Goal: Task Accomplishment & Management: Complete application form

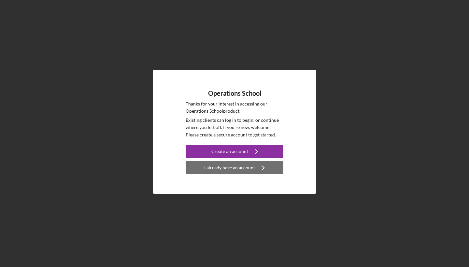
click at [237, 169] on div "I already have an account" at bounding box center [229, 167] width 51 height 13
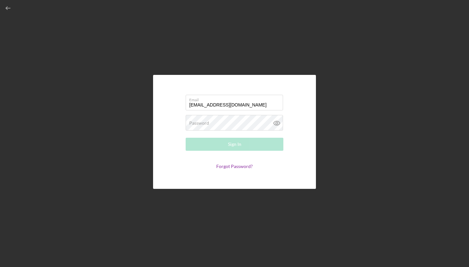
type input "[EMAIL_ADDRESS][DOMAIN_NAME]"
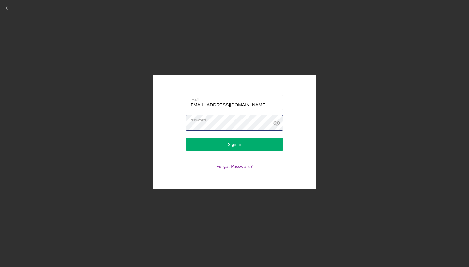
click at [234, 144] on button "Sign In" at bounding box center [235, 144] width 98 height 13
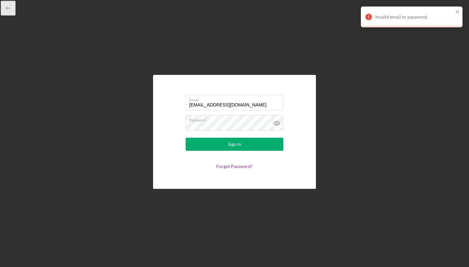
click at [9, 11] on icon "button" at bounding box center [8, 8] width 15 height 15
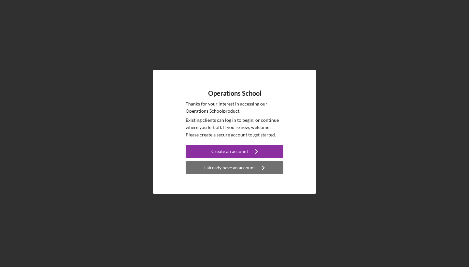
click at [221, 169] on div "I already have an account" at bounding box center [229, 167] width 51 height 13
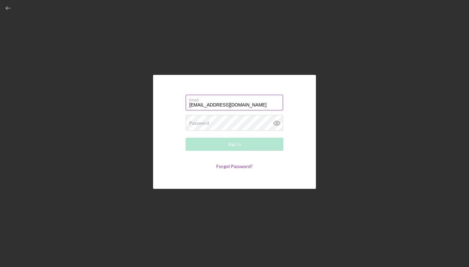
type input "[EMAIL_ADDRESS][DOMAIN_NAME]"
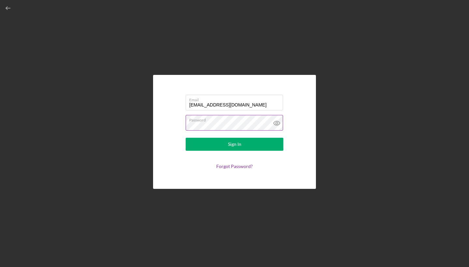
click at [278, 124] on icon at bounding box center [277, 123] width 16 height 16
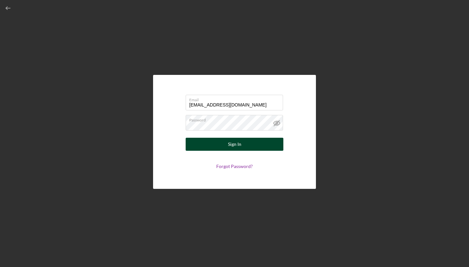
click at [238, 146] on div "Sign In" at bounding box center [234, 144] width 13 height 13
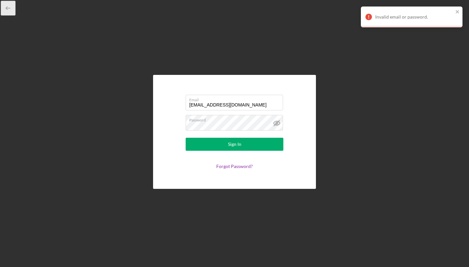
click at [10, 12] on icon "button" at bounding box center [8, 8] width 15 height 15
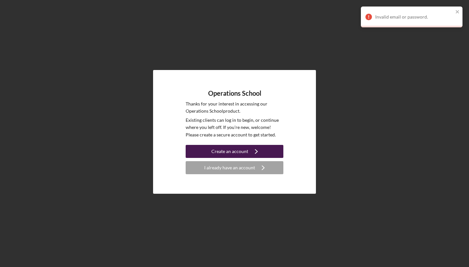
click at [231, 148] on div "Create an account" at bounding box center [229, 151] width 37 height 13
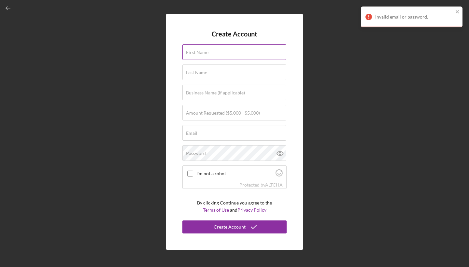
click at [206, 52] on label "First Name" at bounding box center [197, 52] width 22 height 5
click at [206, 52] on input "First Name" at bounding box center [234, 52] width 104 height 16
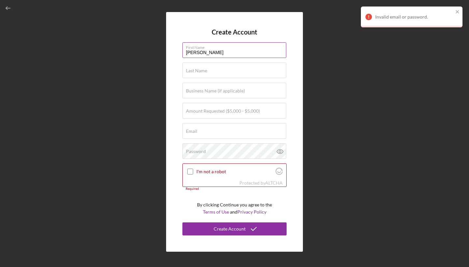
type input "[PERSON_NAME]"
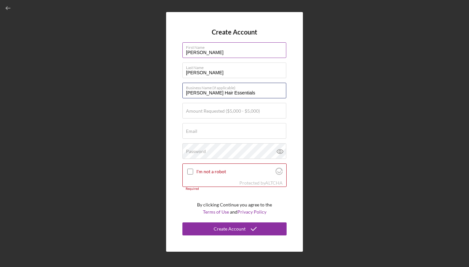
type input "[PERSON_NAME] Hair Essentials"
type input "$5,000"
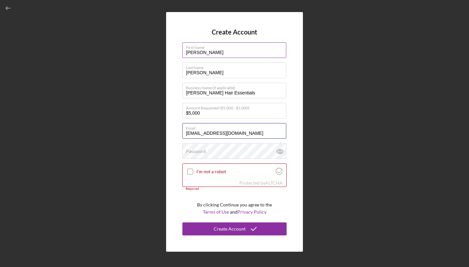
type input "[EMAIL_ADDRESS][DOMAIN_NAME]"
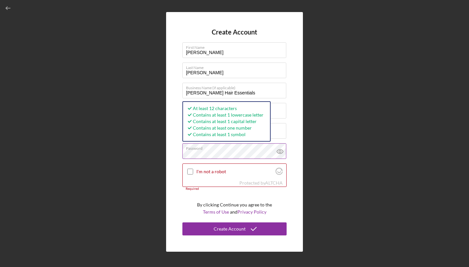
click at [281, 152] on icon at bounding box center [280, 151] width 2 height 2
click at [189, 173] on input "I'm not a robot" at bounding box center [190, 172] width 6 height 6
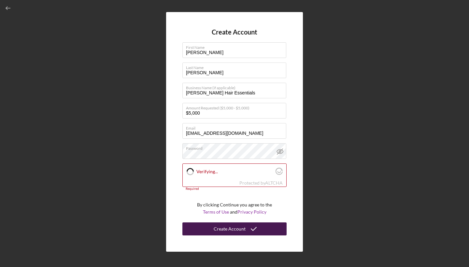
checkbox input "true"
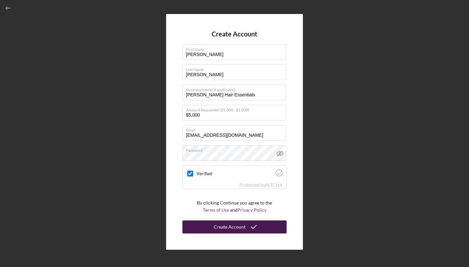
click at [230, 228] on div "Create Account" at bounding box center [230, 226] width 32 height 13
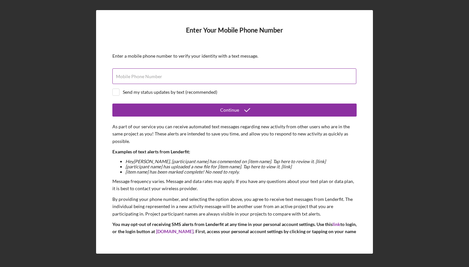
click at [168, 75] on div "Mobile Phone Number" at bounding box center [234, 76] width 244 height 16
type input "[PHONE_NUMBER]"
click at [116, 91] on input "checkbox" at bounding box center [116, 92] width 7 height 7
checkbox input "true"
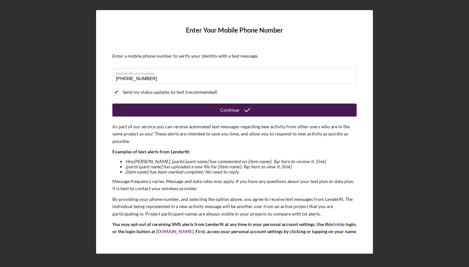
click at [213, 110] on button "Continue" at bounding box center [234, 110] width 244 height 13
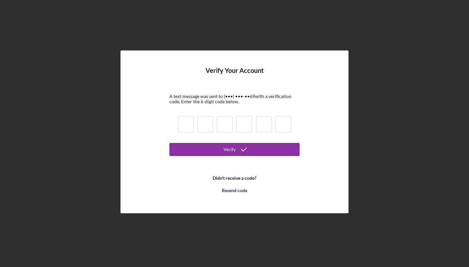
click at [190, 124] on input at bounding box center [186, 124] width 16 height 16
type input "4"
type input "1"
type input "2"
type input "9"
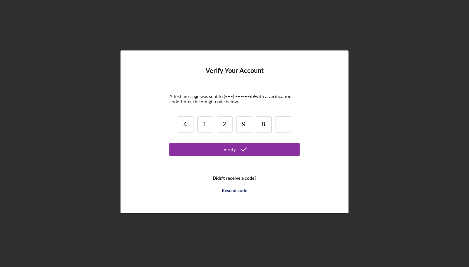
type input "8"
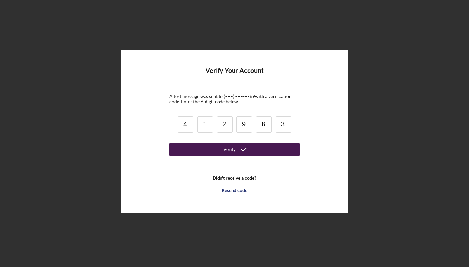
type input "3"
click at [200, 151] on button "Verify" at bounding box center [234, 149] width 130 height 13
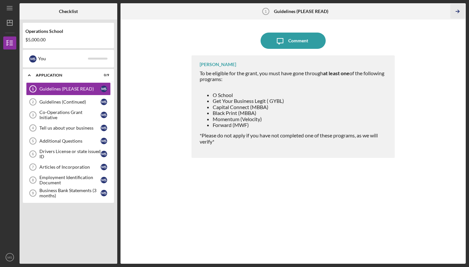
click at [458, 13] on polyline "button" at bounding box center [458, 11] width 2 height 3
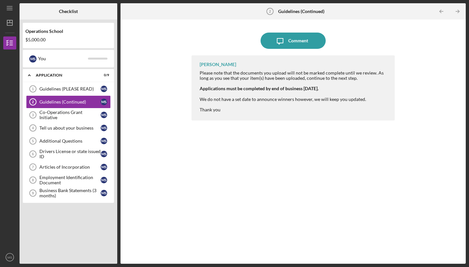
click at [458, 13] on polyline "button" at bounding box center [458, 11] width 2 height 3
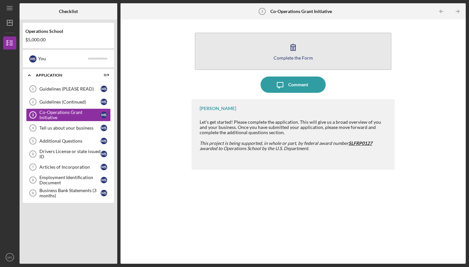
click at [350, 48] on button "Complete the Form Form" at bounding box center [293, 51] width 197 height 37
click at [247, 57] on button "Complete the Form Form" at bounding box center [293, 51] width 197 height 37
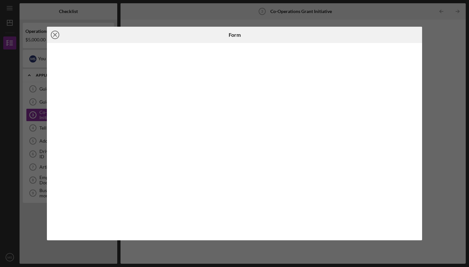
click at [55, 35] on line at bounding box center [54, 34] width 3 height 3
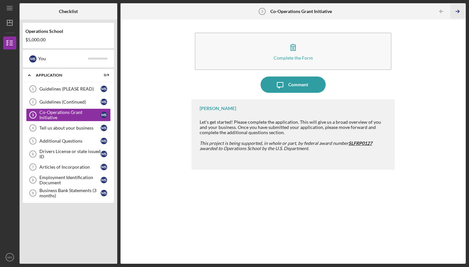
click at [460, 11] on icon "Icon/Table Pagination Arrow" at bounding box center [457, 11] width 15 height 15
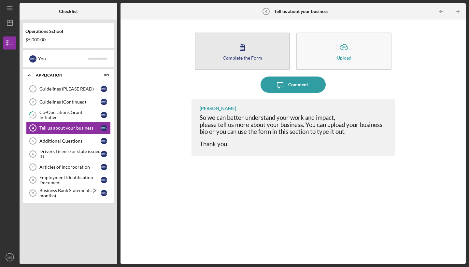
click at [250, 54] on icon "button" at bounding box center [242, 47] width 16 height 16
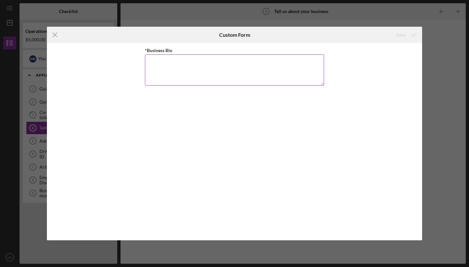
click at [202, 79] on textarea "*Business Bio" at bounding box center [234, 69] width 179 height 31
paste textarea "I’m [PERSON_NAME], the founder of [PERSON_NAME] Hair Essentials, a natural hair…"
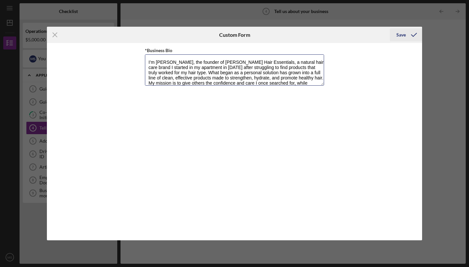
type textarea "I’m [PERSON_NAME], the founder of [PERSON_NAME] Hair Essentials, a natural hair…"
click at [403, 34] on div "Save" at bounding box center [400, 34] width 9 height 13
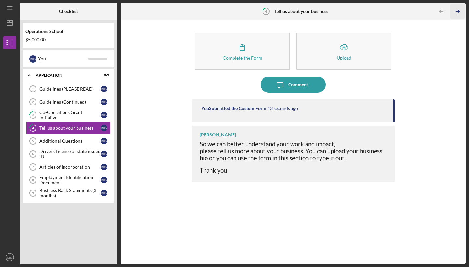
click at [459, 11] on polyline "button" at bounding box center [458, 11] width 2 height 3
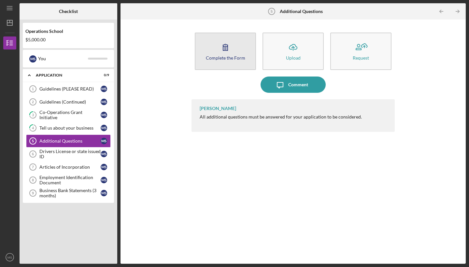
click at [226, 42] on icon "button" at bounding box center [225, 47] width 16 height 16
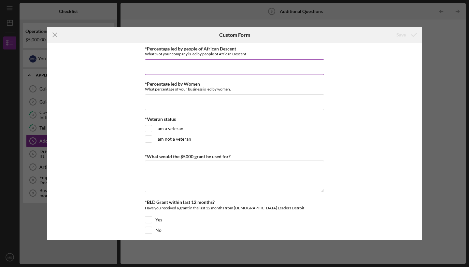
click at [213, 71] on input "*Percentage led by people of African Descent" at bounding box center [234, 67] width 179 height 16
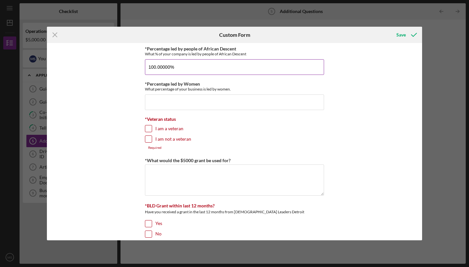
click at [212, 66] on input "100.00000%" at bounding box center [234, 67] width 179 height 16
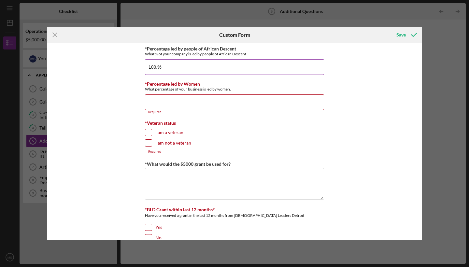
type input "100.00000%"
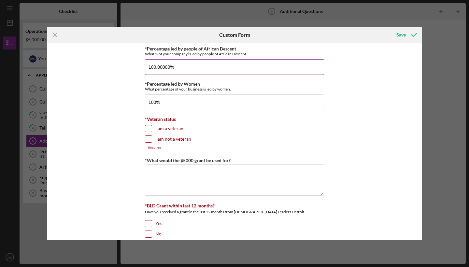
type input "100.00000%"
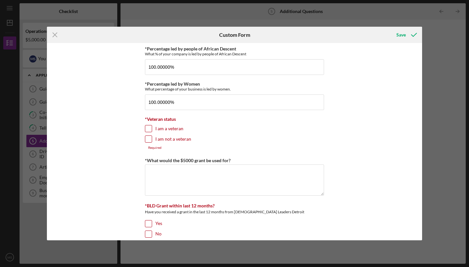
click at [151, 136] on div at bounding box center [148, 138] width 7 height 7
click at [149, 140] on input "I am not a veteran" at bounding box center [148, 139] width 7 height 7
checkbox input "true"
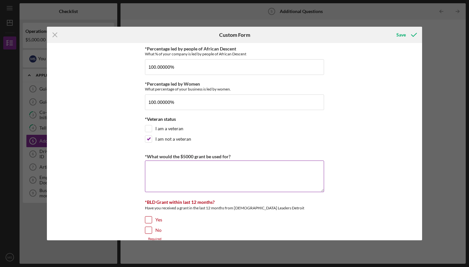
click at [222, 178] on textarea "*What would the $5000 grant be used for?" at bounding box center [234, 176] width 179 height 31
paste textarea "A $5,000 grant would allow me to make critical investments that I cannot curren…"
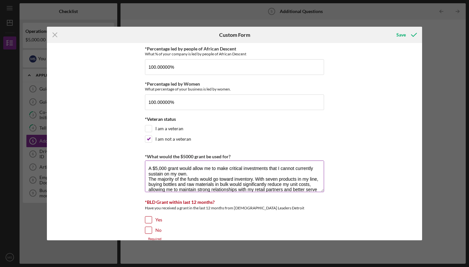
scroll to position [16, 0]
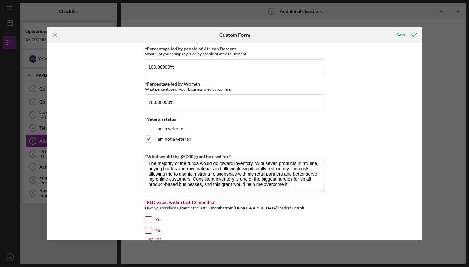
click at [299, 178] on textarea "A $5,000 grant would allow me to make critical investments that I cannot curren…" at bounding box center [234, 176] width 179 height 31
click at [291, 188] on textarea "A $5,000 grant would allow me to make critical investments that I cannot curren…" at bounding box center [234, 176] width 179 height 31
paste textarea "I would also dedicate a portion of the grant to marketing and ads. Up until now…"
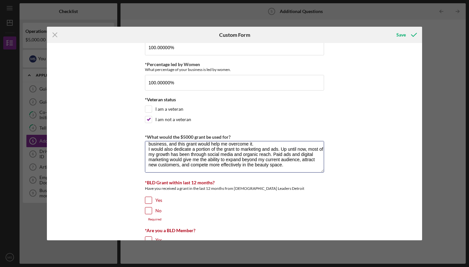
scroll to position [19, 0]
type textarea "A $5,000 grant would allow me to make critical investments that I cannot curren…"
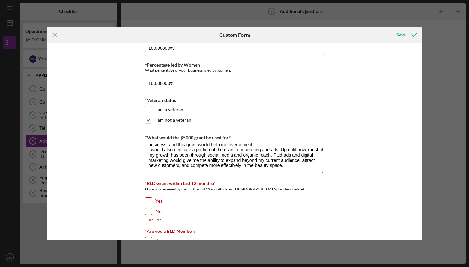
click at [147, 212] on input "No" at bounding box center [148, 211] width 7 height 7
checkbox input "true"
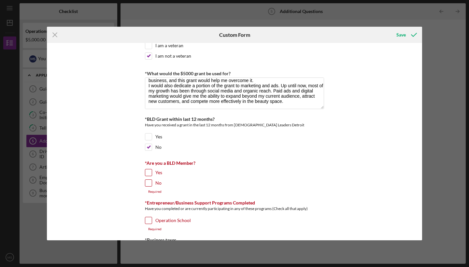
scroll to position [84, 0]
click at [146, 170] on input "Yes" at bounding box center [148, 171] width 7 height 7
checkbox input "true"
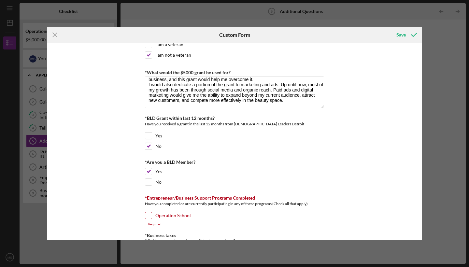
click at [147, 218] on input "Operation School" at bounding box center [148, 215] width 7 height 7
checkbox input "true"
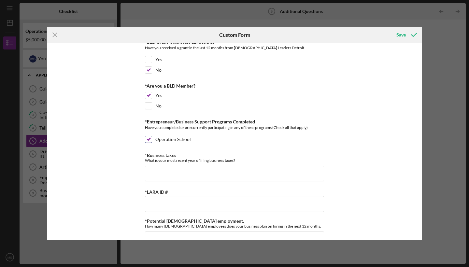
scroll to position [160, 0]
click at [165, 172] on input "*Business taxes" at bounding box center [234, 174] width 179 height 16
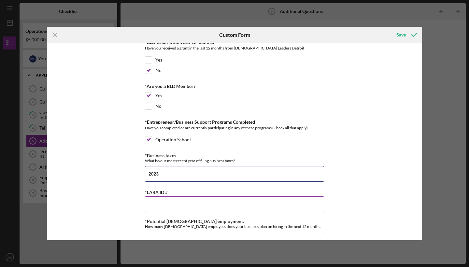
type input "2023"
click at [172, 202] on input "*LARA ID #" at bounding box center [234, 204] width 179 height 16
paste input "802175411"
type input "802175411"
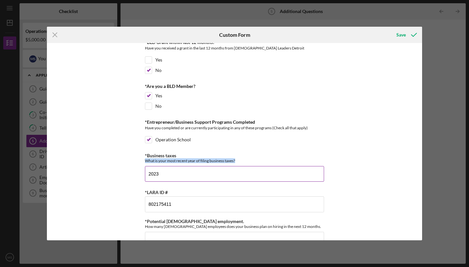
drag, startPoint x: 240, startPoint y: 161, endPoint x: 145, endPoint y: 160, distance: 94.4
click at [145, 160] on div "What is your most recent year of filing business taxes?" at bounding box center [234, 160] width 179 height 5
copy div "What is your most recent year of filing business taxes?"
click at [181, 172] on input "2023" at bounding box center [234, 174] width 179 height 16
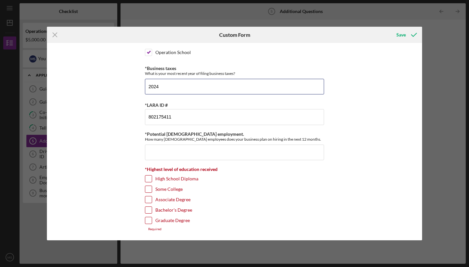
scroll to position [247, 0]
type input "2024"
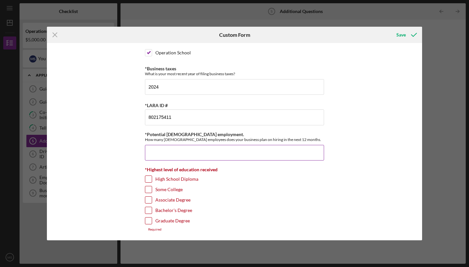
click at [185, 152] on input "*Potential [DEMOGRAPHIC_DATA] employment." at bounding box center [234, 153] width 179 height 16
type input "1"
click at [149, 209] on input "Bachelor's Degree" at bounding box center [148, 210] width 7 height 7
checkbox input "true"
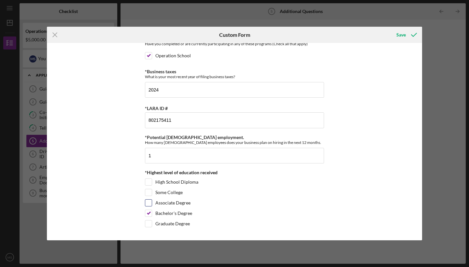
scroll to position [243, 0]
click at [404, 33] on div "Save" at bounding box center [400, 34] width 9 height 13
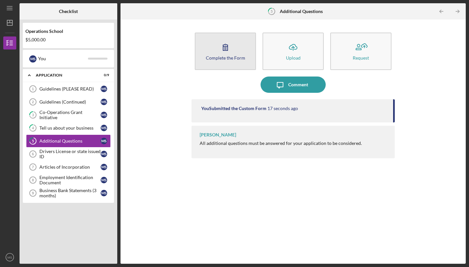
click at [233, 51] on icon "button" at bounding box center [225, 47] width 16 height 16
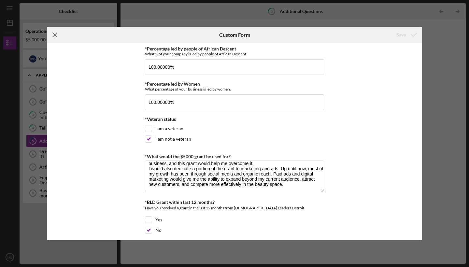
click at [56, 35] on line at bounding box center [55, 35] width 4 height 4
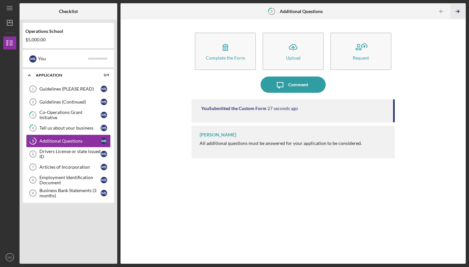
click at [458, 11] on line "button" at bounding box center [457, 11] width 3 height 0
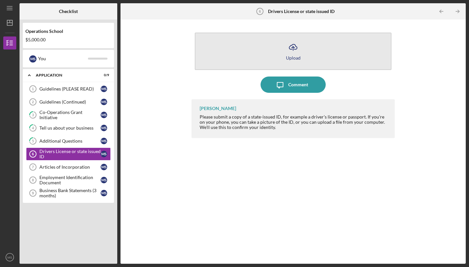
click at [292, 52] on icon "Icon/Upload" at bounding box center [293, 47] width 16 height 16
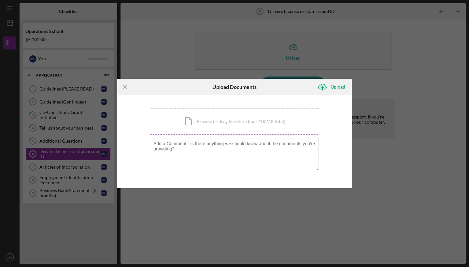
click at [220, 122] on div "Icon/Document Browse or drag files here (max 100MB total) Tap to choose files o…" at bounding box center [234, 121] width 169 height 27
click at [238, 120] on div "Icon/Document Browse or drag files here (max 100MB total) Tap to choose files o…" at bounding box center [234, 121] width 169 height 27
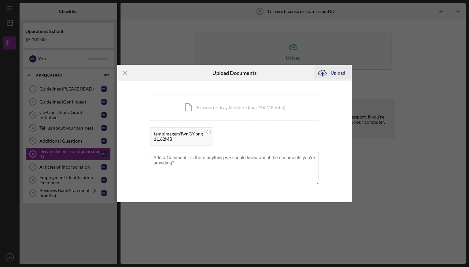
click at [339, 70] on div "Upload" at bounding box center [337, 72] width 15 height 13
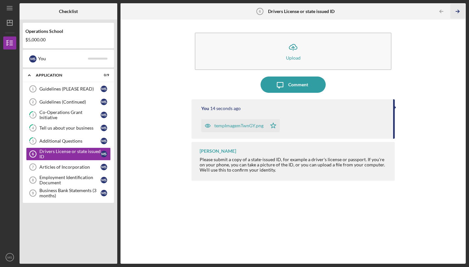
click at [460, 11] on icon "Icon/Table Pagination Arrow" at bounding box center [457, 11] width 15 height 15
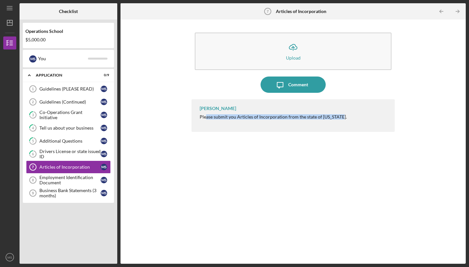
drag, startPoint x: 341, startPoint y: 117, endPoint x: 205, endPoint y: 118, distance: 135.8
click at [205, 118] on div "[PERSON_NAME] Please submit you Articles of Incorporation from the state of [US…" at bounding box center [292, 115] width 203 height 33
drag, startPoint x: 206, startPoint y: 118, endPoint x: 222, endPoint y: 118, distance: 16.0
click at [211, 118] on div "Please submit you Articles of Incorporation from the state of [US_STATE]." at bounding box center [273, 116] width 147 height 5
drag, startPoint x: 342, startPoint y: 118, endPoint x: 188, endPoint y: 117, distance: 154.0
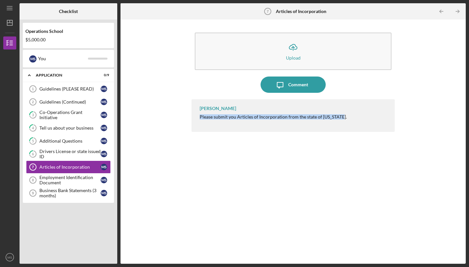
click at [188, 117] on div "Icon/Upload Upload Icon/Message Comment [PERSON_NAME] Please submit you Article…" at bounding box center [293, 142] width 339 height 238
copy div "Please submit you Articles of Incorporation from the state of [US_STATE]."
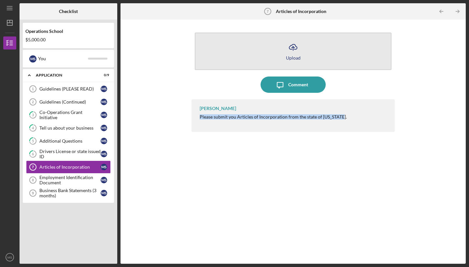
click at [301, 49] on button "Icon/Upload Upload" at bounding box center [293, 51] width 197 height 37
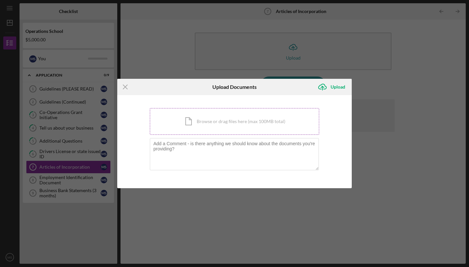
click at [237, 130] on div "Icon/Document Browse or drag files here (max 100MB total) Tap to choose files o…" at bounding box center [234, 121] width 169 height 27
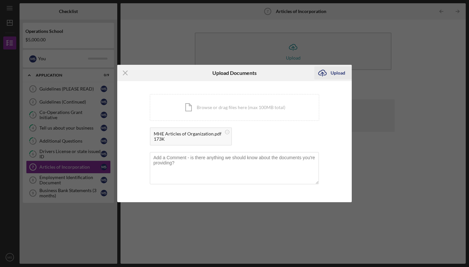
click at [339, 73] on div "Upload" at bounding box center [337, 72] width 15 height 13
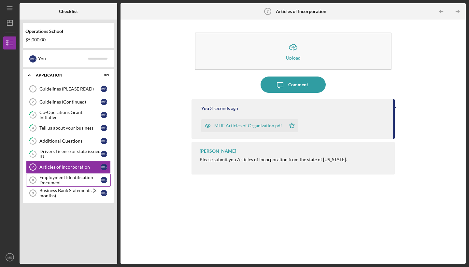
click at [72, 180] on div "Employment Identification Document" at bounding box center [69, 180] width 61 height 10
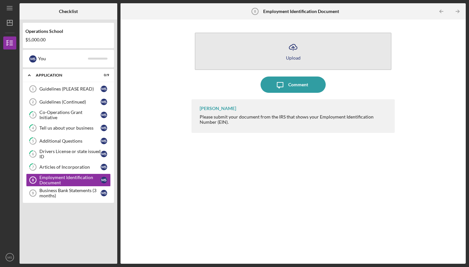
click at [294, 58] on div "Upload" at bounding box center [293, 57] width 15 height 5
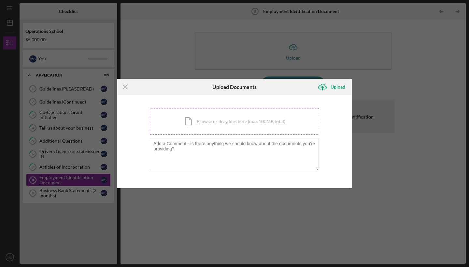
click at [227, 125] on div "Icon/Document Browse or drag files here (max 100MB total) Tap to choose files o…" at bounding box center [234, 121] width 169 height 27
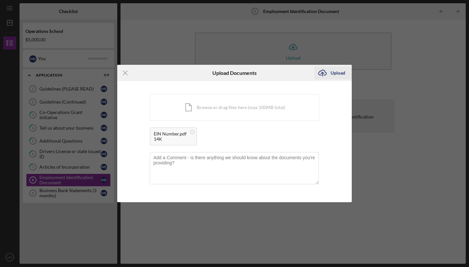
click at [337, 73] on div "Upload" at bounding box center [337, 72] width 15 height 13
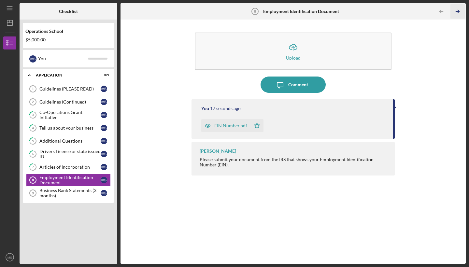
click at [459, 11] on polyline "button" at bounding box center [458, 11] width 2 height 3
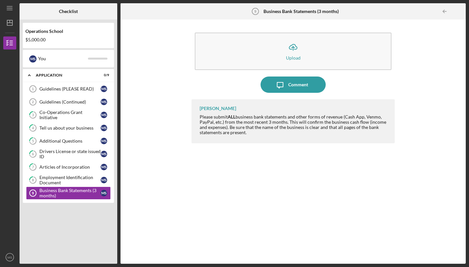
click at [244, 132] on div "Please submit ALL business bank statements and other forms of revenue (Cash App…" at bounding box center [294, 124] width 188 height 21
drag, startPoint x: 249, startPoint y: 132, endPoint x: 191, endPoint y: 113, distance: 61.3
click at [191, 113] on div "Icon/Upload Upload Icon/Message Comment [PERSON_NAME] Please submit ALL busines…" at bounding box center [293, 142] width 339 height 238
copy div "Please submit ALL business bank statements and other forms of revenue (Cash App…"
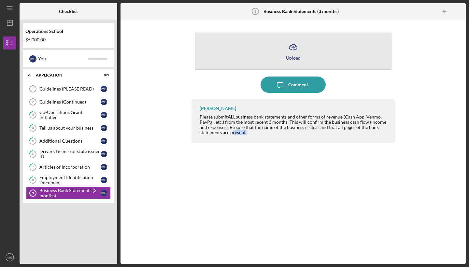
click at [293, 45] on icon "button" at bounding box center [293, 46] width 8 height 5
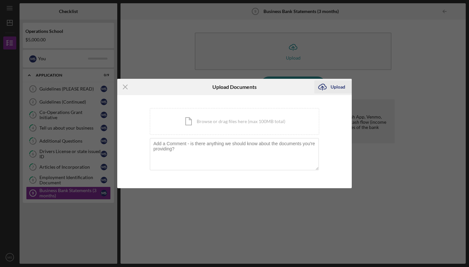
click at [331, 90] on div "Upload" at bounding box center [337, 86] width 15 height 13
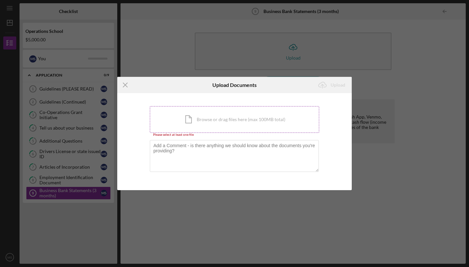
click at [267, 118] on div "Icon/Document Browse or drag files here (max 100MB total) Tap to choose files o…" at bounding box center [234, 119] width 169 height 27
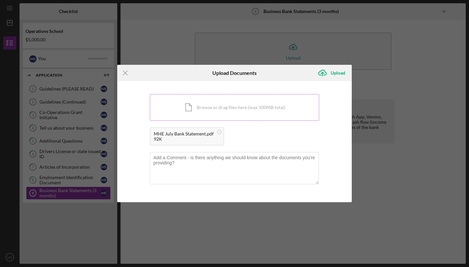
click at [222, 110] on div "Icon/Document Browse or drag files here (max 100MB total) Tap to choose files o…" at bounding box center [234, 107] width 169 height 27
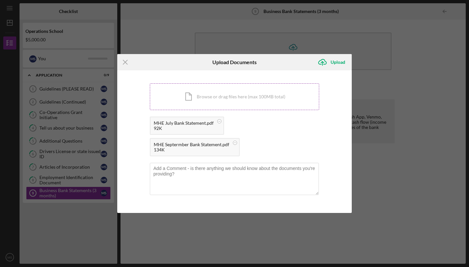
click at [259, 96] on div "Icon/Document Browse or drag files here (max 100MB total) Tap to choose files o…" at bounding box center [234, 96] width 169 height 27
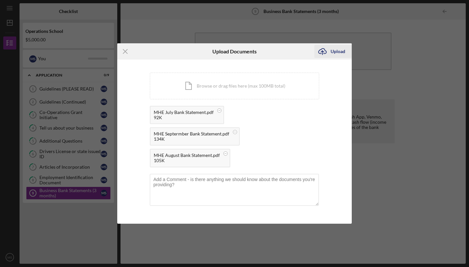
click at [336, 53] on div "Upload" at bounding box center [337, 51] width 15 height 13
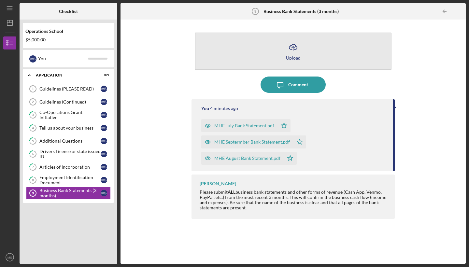
click at [297, 53] on icon "Icon/Upload" at bounding box center [293, 47] width 16 height 16
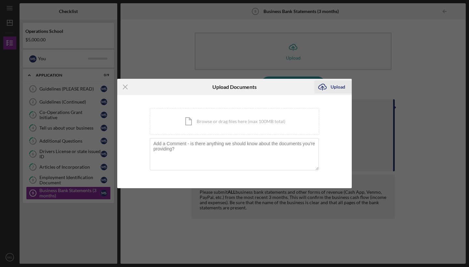
click at [338, 91] on div "Upload" at bounding box center [337, 86] width 15 height 13
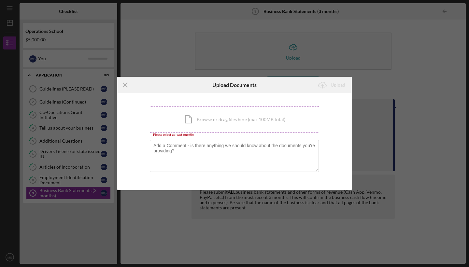
click at [242, 122] on div "Icon/Document Browse or drag files here (max 100MB total) Tap to choose files o…" at bounding box center [234, 119] width 169 height 27
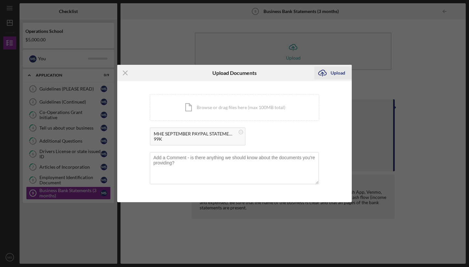
click at [340, 75] on div "Upload" at bounding box center [337, 72] width 15 height 13
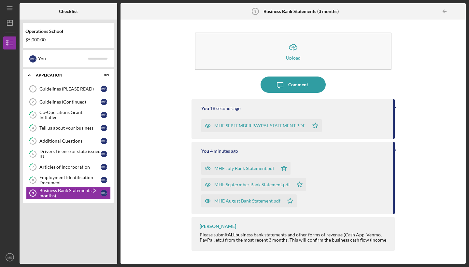
click at [133, 203] on div "Icon/Upload Upload Icon/Message Comment You 18 seconds ago MHE SEPTEMBER PAYPAL…" at bounding box center [293, 142] width 339 height 238
click at [64, 178] on div "Employment Identification Document" at bounding box center [69, 180] width 61 height 10
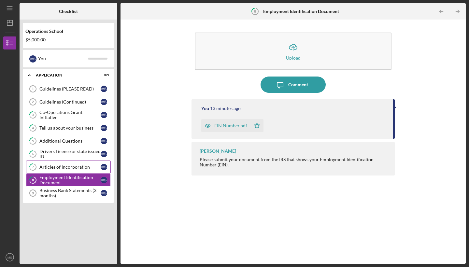
click at [65, 167] on div "Articles of Incorporation" at bounding box center [69, 166] width 61 height 5
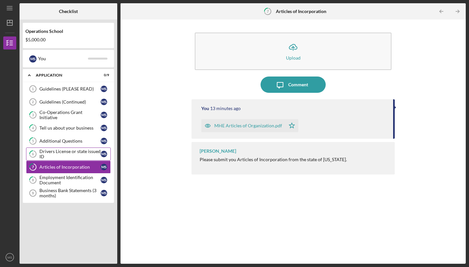
click at [65, 154] on div "Drivers License or state issued ID" at bounding box center [69, 154] width 61 height 10
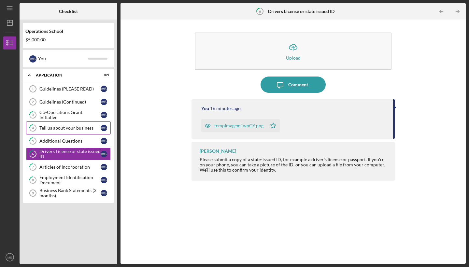
click at [58, 131] on link "4 Tell us about your business M S" at bounding box center [68, 127] width 85 height 13
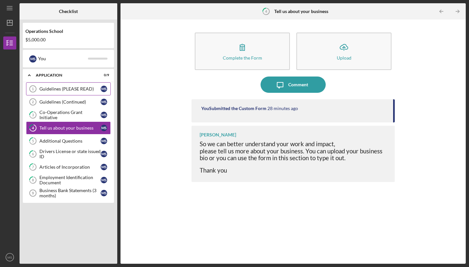
click at [57, 93] on link "Guidelines (PLEASE READ) 1 Guidelines (PLEASE READ) M S" at bounding box center [68, 88] width 85 height 13
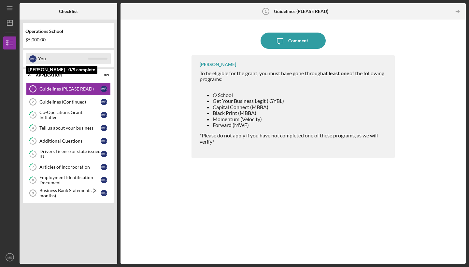
click at [54, 54] on div "You" at bounding box center [63, 58] width 50 height 11
click at [45, 61] on div "You" at bounding box center [63, 58] width 50 height 11
click at [94, 60] on div "M S You" at bounding box center [68, 58] width 85 height 11
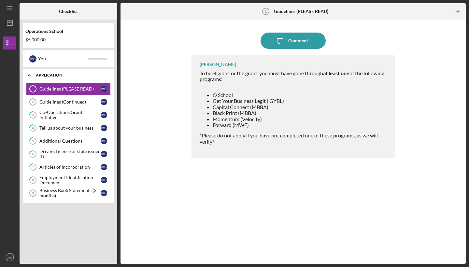
click at [31, 75] on icon "Icon/Expander" at bounding box center [29, 75] width 13 height 13
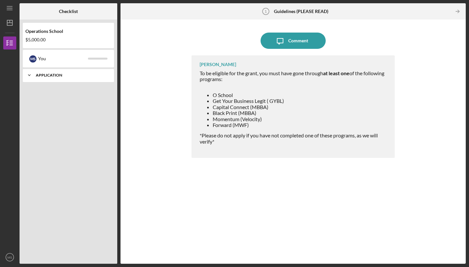
click at [31, 75] on icon "Icon/Expander" at bounding box center [29, 75] width 13 height 13
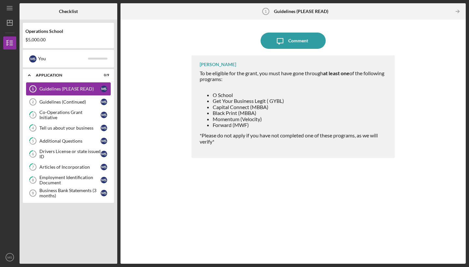
click at [32, 90] on tspan "1" at bounding box center [33, 89] width 2 height 4
click at [33, 104] on tspan "2" at bounding box center [33, 102] width 2 height 4
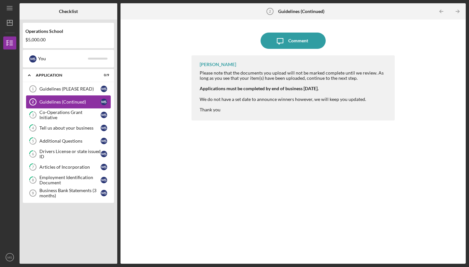
click at [68, 105] on link "Guidelines (Continued) 2 Guidelines (Continued) M S" at bounding box center [68, 101] width 85 height 13
click at [66, 117] on div "Co-Operations Grant Initiative" at bounding box center [69, 115] width 61 height 10
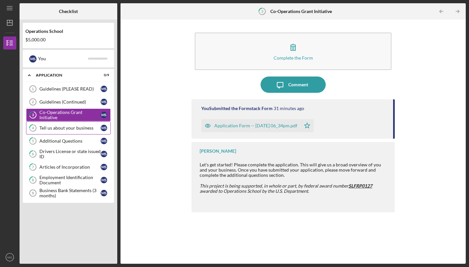
click at [45, 127] on div "Tell us about your business" at bounding box center [69, 127] width 61 height 5
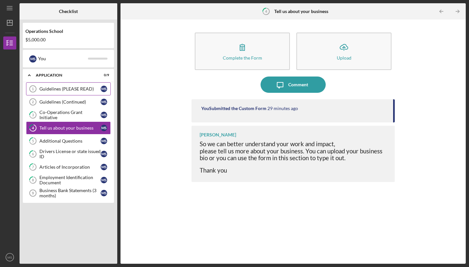
click at [64, 92] on link "Guidelines (PLEASE READ) 1 Guidelines (PLEASE READ) M S" at bounding box center [68, 88] width 85 height 13
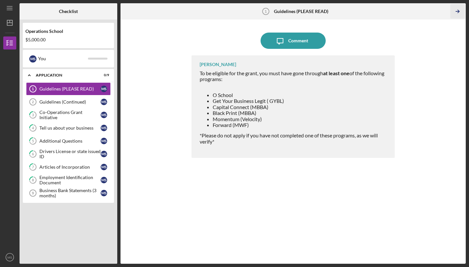
click at [457, 13] on icon "Icon/Table Pagination Arrow" at bounding box center [457, 11] width 15 height 15
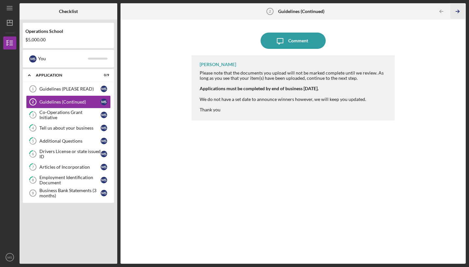
click at [457, 13] on icon "Icon/Table Pagination Arrow" at bounding box center [457, 11] width 15 height 15
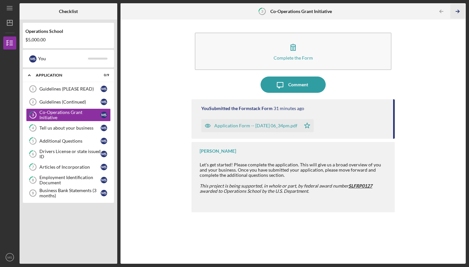
click at [457, 13] on icon "Icon/Table Pagination Arrow" at bounding box center [457, 11] width 15 height 15
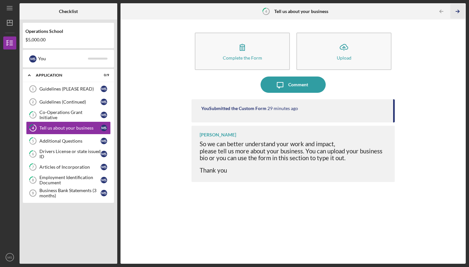
click at [457, 13] on icon "Icon/Table Pagination Arrow" at bounding box center [457, 11] width 15 height 15
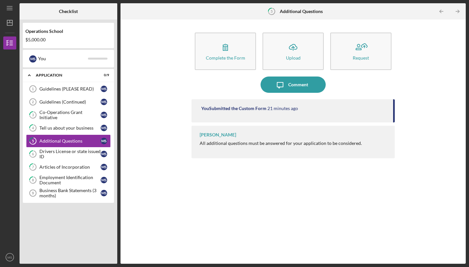
click at [457, 13] on icon "Icon/Table Pagination Arrow" at bounding box center [457, 11] width 15 height 15
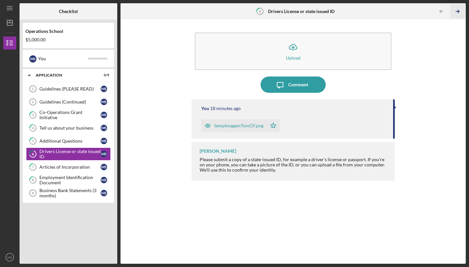
click at [457, 13] on icon "Icon/Table Pagination Arrow" at bounding box center [457, 11] width 15 height 15
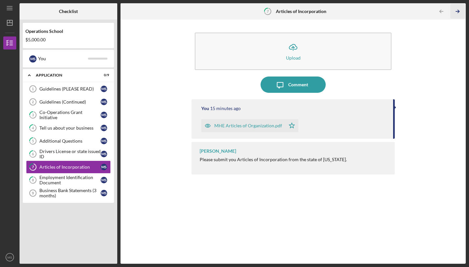
click at [457, 13] on icon "Icon/Table Pagination Arrow" at bounding box center [457, 11] width 15 height 15
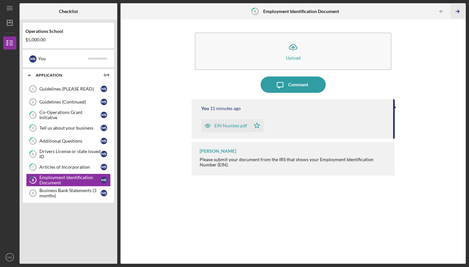
click at [457, 13] on icon "Icon/Table Pagination Arrow" at bounding box center [457, 11] width 15 height 15
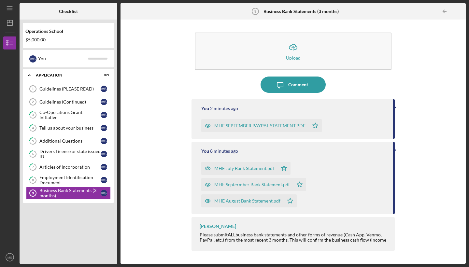
click at [457, 13] on div at bounding box center [459, 11] width 13 height 13
click at [10, 22] on icon "Icon/Dashboard" at bounding box center [10, 23] width 16 height 16
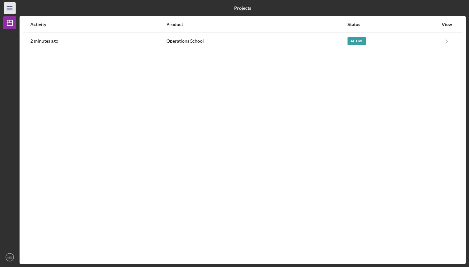
click at [8, 7] on icon "Icon/Menu" at bounding box center [10, 8] width 15 height 15
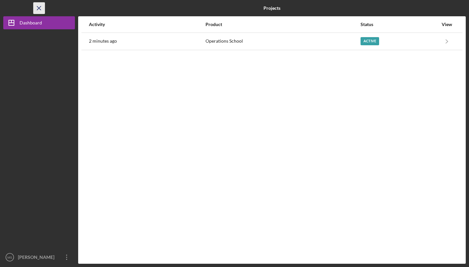
click at [38, 7] on icon "Icon/Menu Close" at bounding box center [39, 8] width 15 height 15
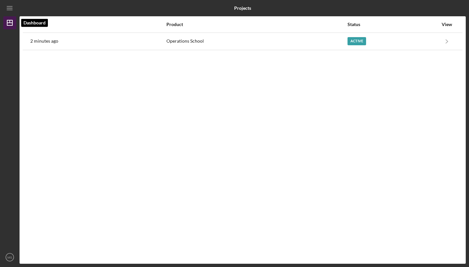
click at [9, 25] on polygon "button" at bounding box center [9, 22] width 5 height 5
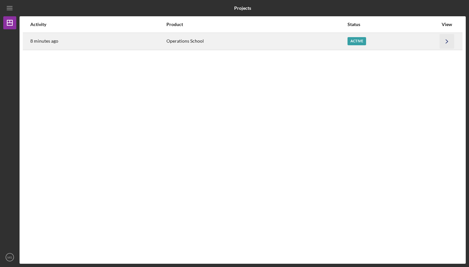
click at [449, 41] on icon "Icon/Navigate" at bounding box center [447, 41] width 15 height 15
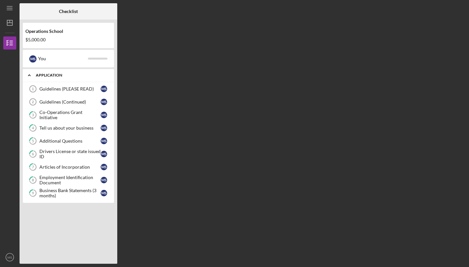
click at [36, 74] on div "Application" at bounding box center [71, 75] width 70 height 4
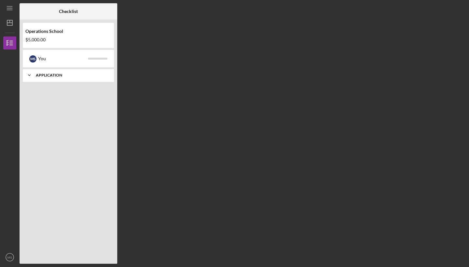
click at [36, 74] on div "Application" at bounding box center [71, 75] width 70 height 4
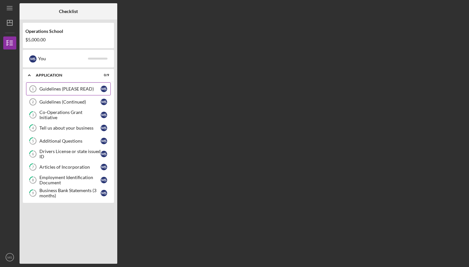
click at [34, 88] on icon "Guidelines (PLEASE READ) 1" at bounding box center [33, 89] width 16 height 16
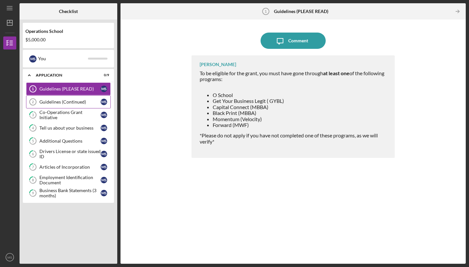
click at [33, 101] on tspan "2" at bounding box center [33, 102] width 2 height 4
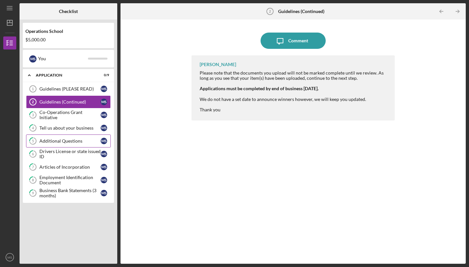
click at [35, 141] on icon "5" at bounding box center [33, 141] width 16 height 16
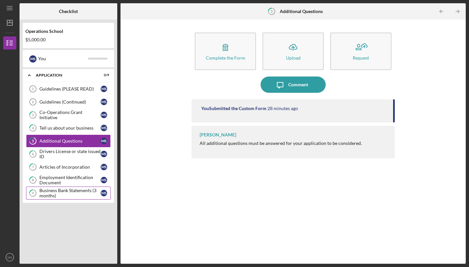
click at [32, 194] on tspan "9" at bounding box center [33, 193] width 2 height 4
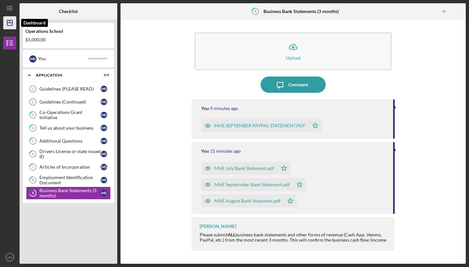
click at [12, 25] on polygon "button" at bounding box center [9, 22] width 5 height 5
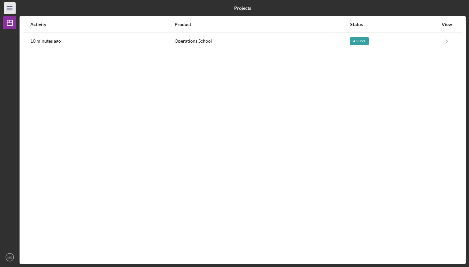
click at [10, 8] on icon "Icon/Menu" at bounding box center [10, 8] width 15 height 15
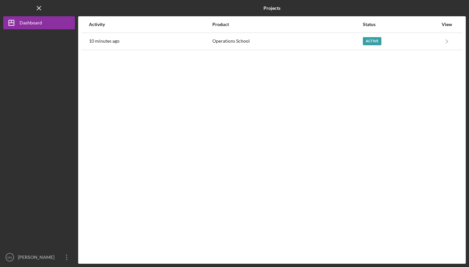
click at [10, 8] on div "Logo-Reversed Created with Sketch. Icon/Menu Close" at bounding box center [39, 8] width 72 height 16
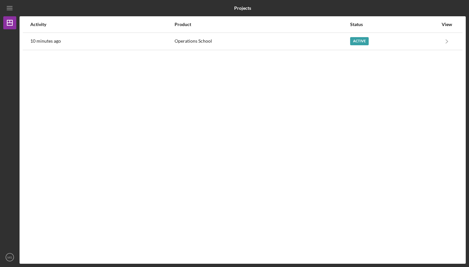
click at [443, 24] on div "View" at bounding box center [447, 24] width 16 height 5
click at [447, 25] on div "View" at bounding box center [447, 24] width 16 height 5
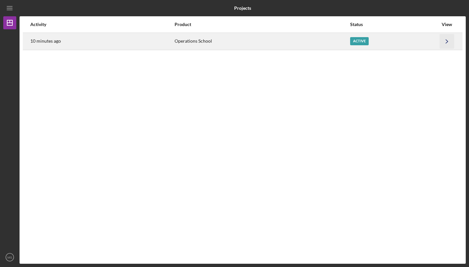
click at [446, 40] on polyline "button" at bounding box center [447, 41] width 2 height 4
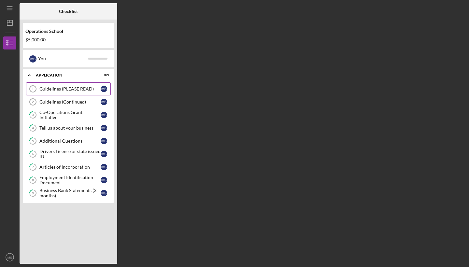
click at [86, 90] on div "Guidelines (PLEASE READ)" at bounding box center [69, 88] width 61 height 5
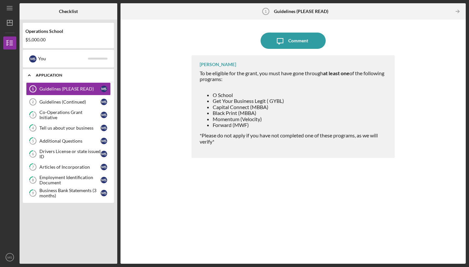
click at [93, 76] on div "Application" at bounding box center [71, 75] width 70 height 4
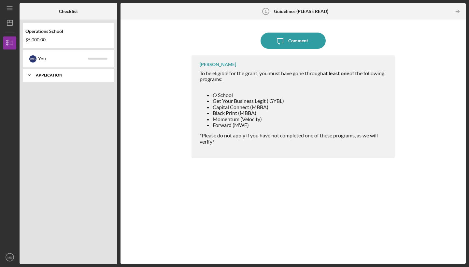
click at [28, 73] on icon "Icon/Expander" at bounding box center [29, 75] width 13 height 13
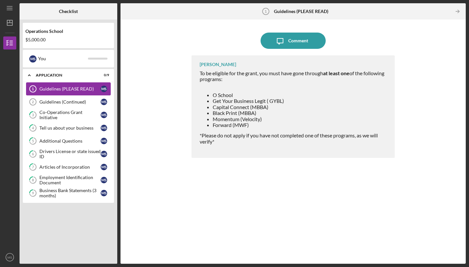
click at [36, 93] on icon "Guidelines (PLEASE READ) 1" at bounding box center [33, 89] width 16 height 16
click at [41, 103] on div "Guidelines (Continued)" at bounding box center [69, 101] width 61 height 5
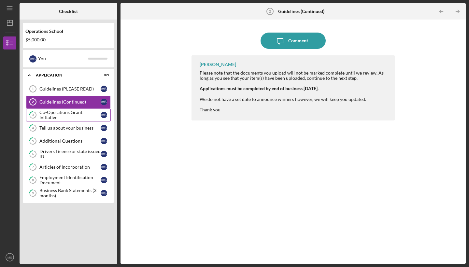
click at [50, 118] on link "3 Co-Operations Grant Initiative M S" at bounding box center [68, 114] width 85 height 13
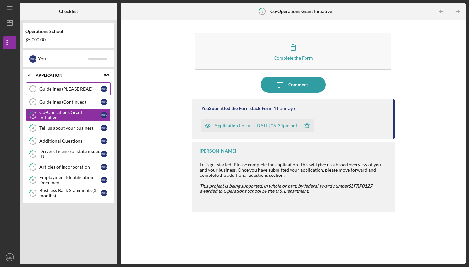
click at [63, 86] on div "Guidelines (PLEASE READ)" at bounding box center [69, 88] width 61 height 5
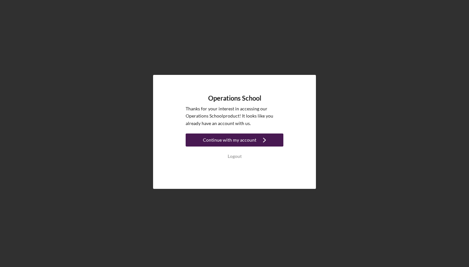
click at [232, 141] on div "Continue with my account" at bounding box center [229, 139] width 53 height 13
